Goal: Transaction & Acquisition: Obtain resource

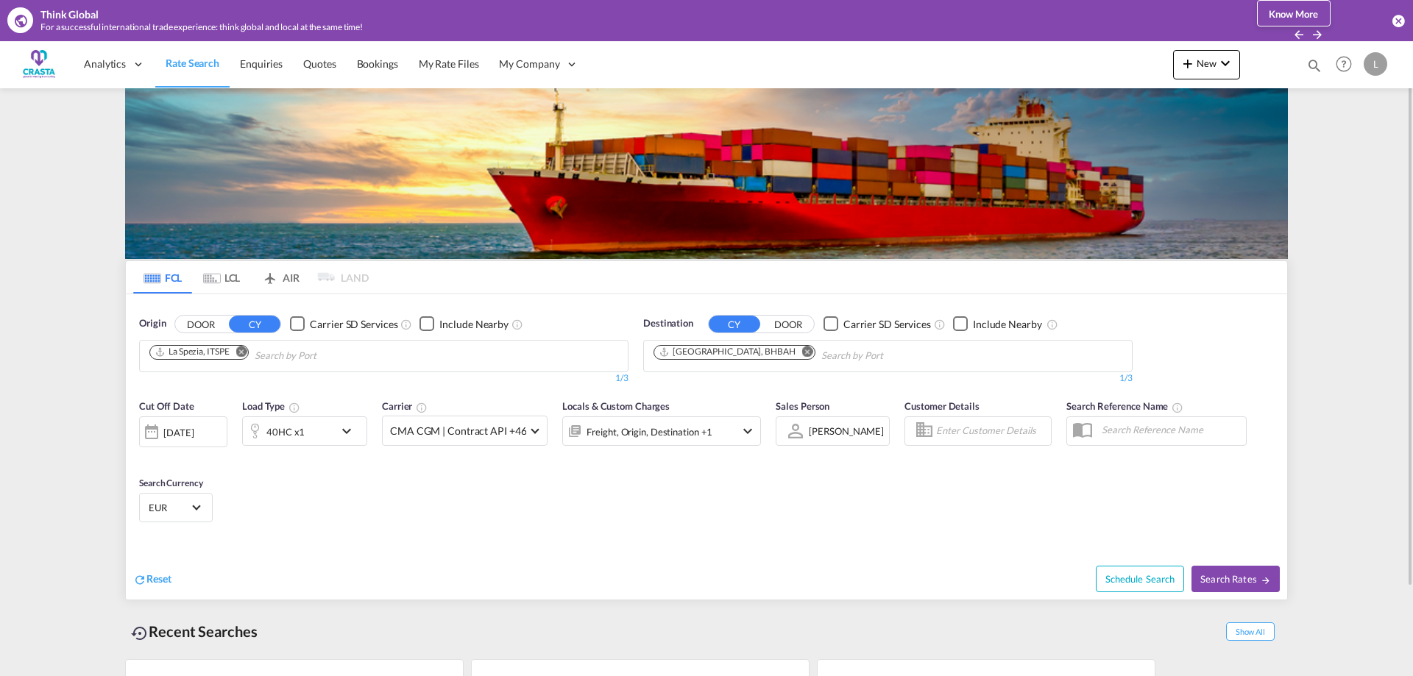
click at [238, 353] on md-icon "Remove" at bounding box center [241, 351] width 11 height 11
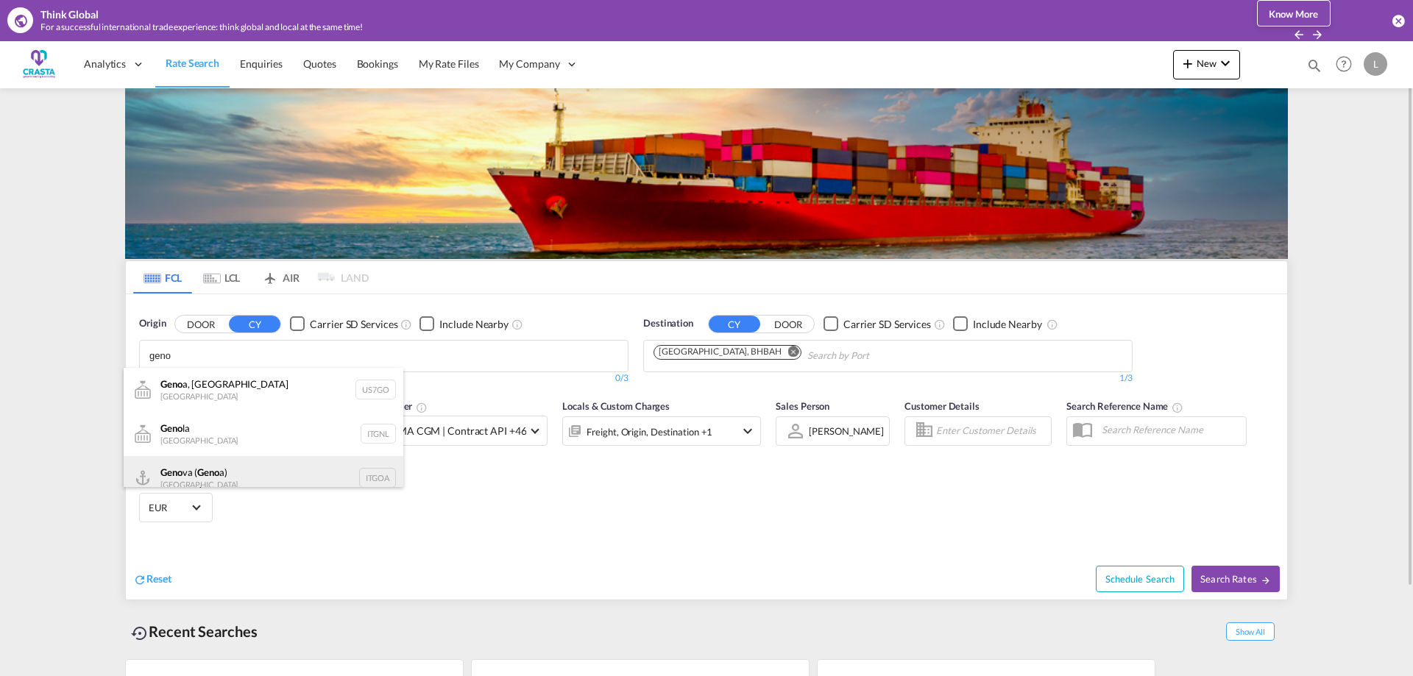
type input "geno"
click at [210, 472] on div "Geno va ( Geno a) [GEOGRAPHIC_DATA] ITGOA" at bounding box center [264, 478] width 280 height 44
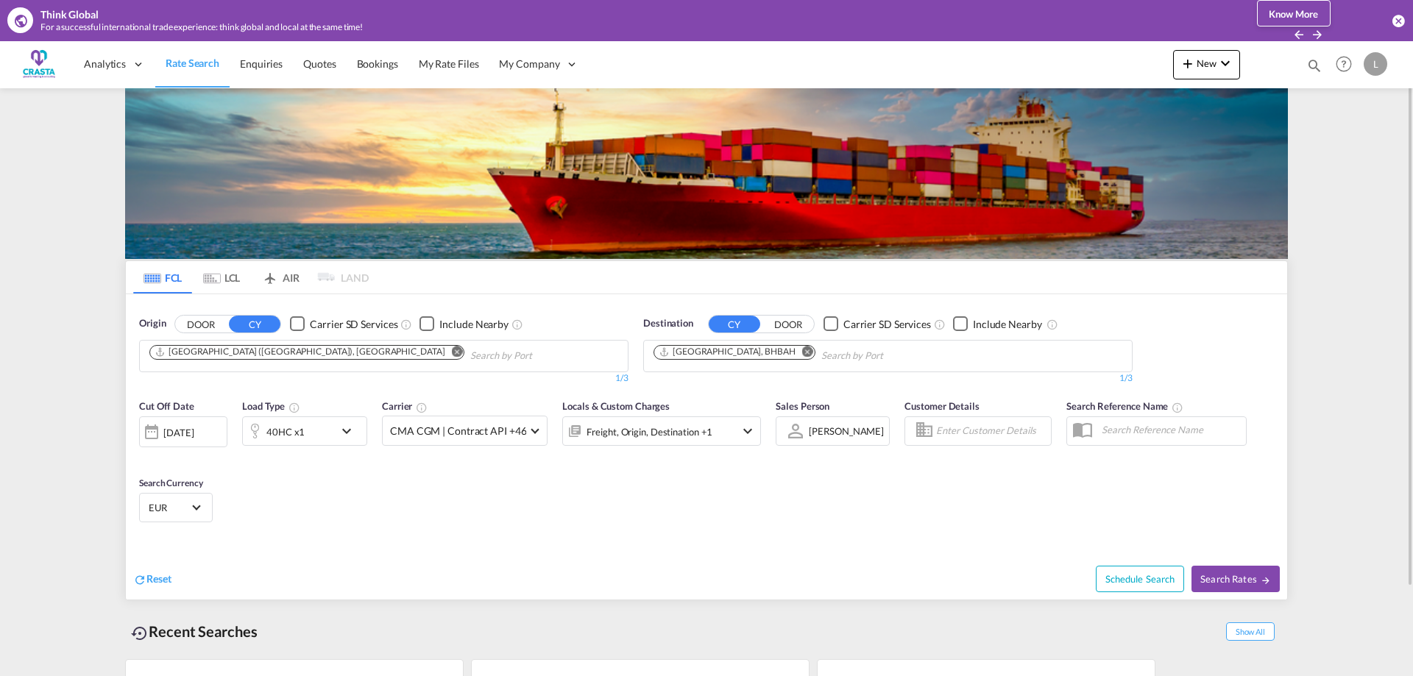
click at [802, 355] on md-icon "Remove" at bounding box center [807, 351] width 11 height 11
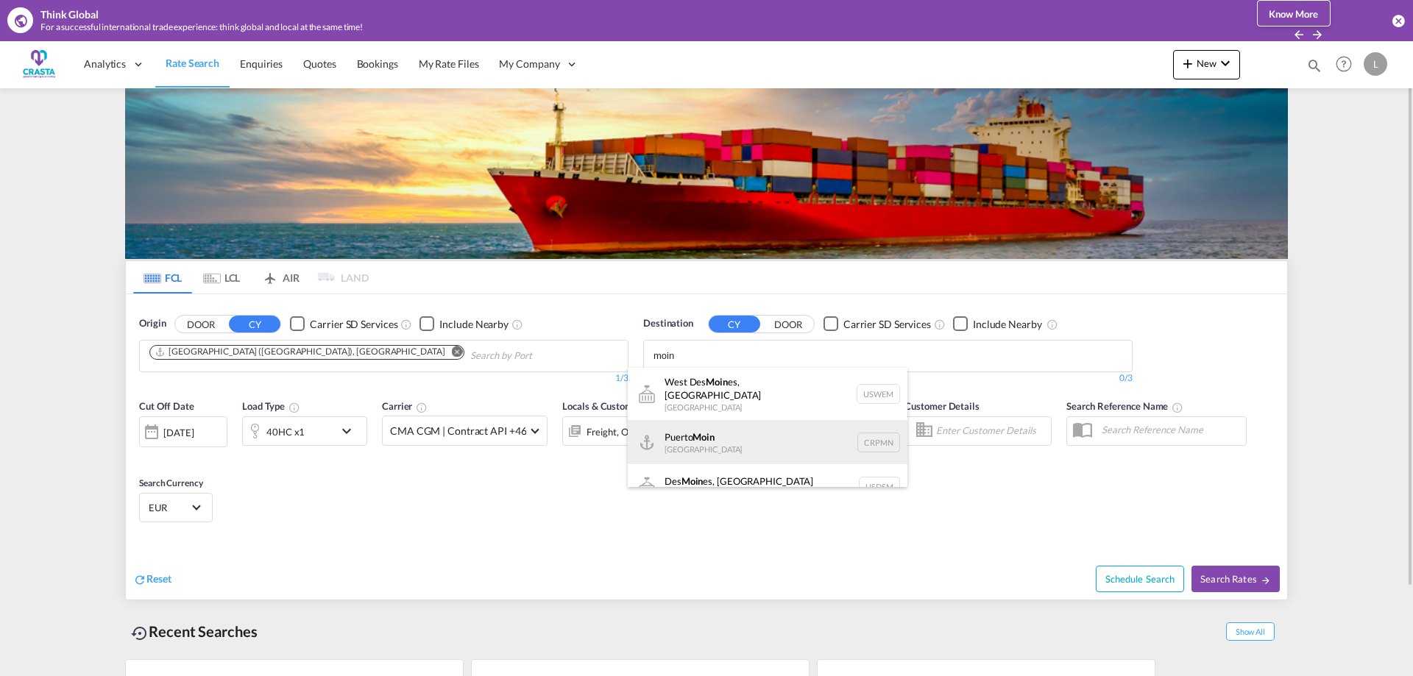
type input "moin"
click at [715, 428] on div "Puerto [PERSON_NAME][GEOGRAPHIC_DATA] CRPMN" at bounding box center [768, 442] width 280 height 44
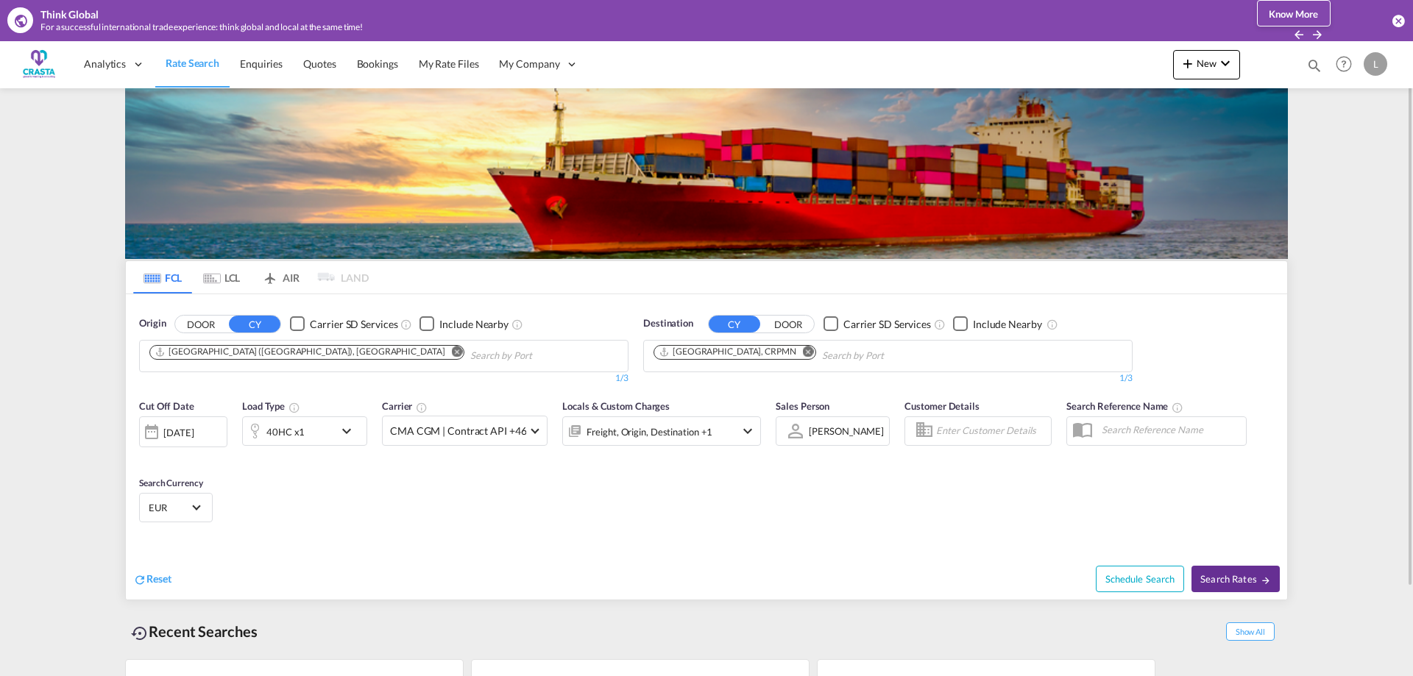
click at [1245, 575] on span "Search Rates" at bounding box center [1235, 579] width 71 height 12
type input "ITGOA to CRPMN / [DATE]"
